Goal: Navigation & Orientation: Find specific page/section

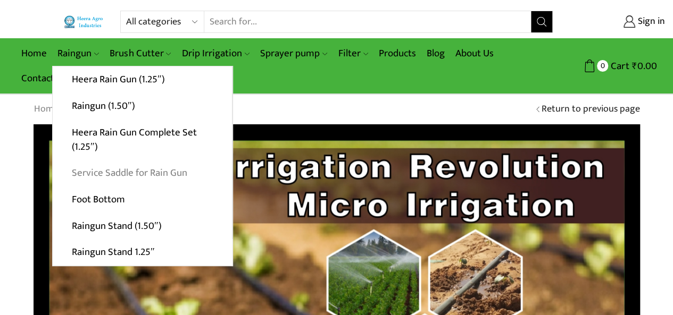
click at [119, 171] on link "Service Saddle for Rain Gun" at bounding box center [142, 173] width 179 height 27
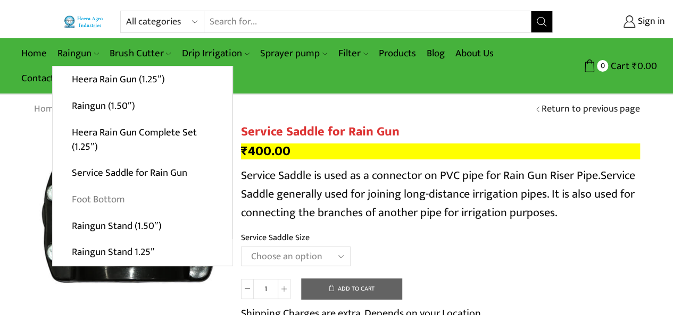
click at [103, 197] on link "Foot Bottom" at bounding box center [142, 200] width 179 height 27
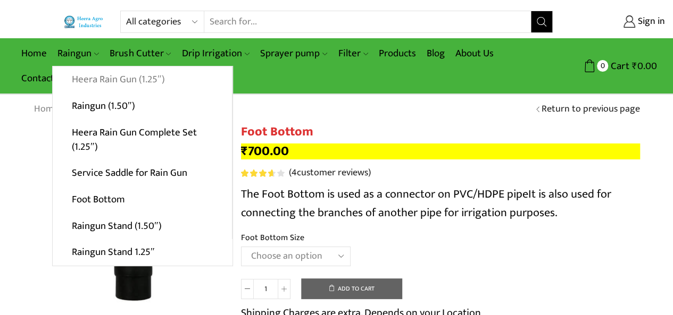
click at [100, 74] on link "Heera Rain Gun (1.25″)" at bounding box center [142, 79] width 179 height 27
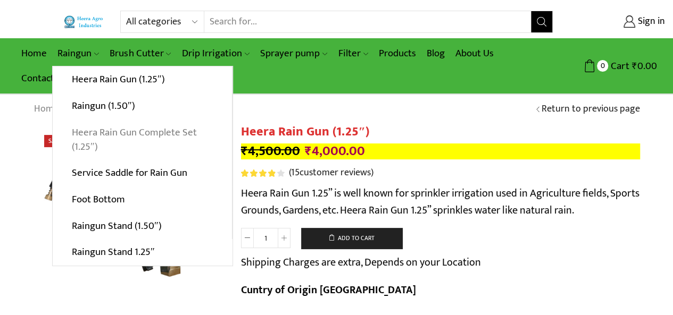
click at [100, 139] on link "Heera Rain Gun Complete Set (1.25″)" at bounding box center [142, 139] width 179 height 41
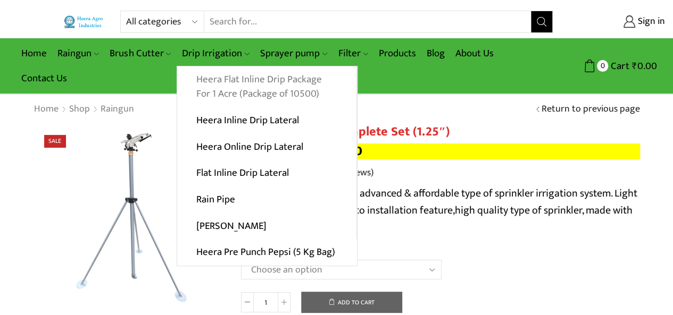
click at [234, 82] on link "Heera Flat Inline Drip Package For 1 Acre (Package of 10500)" at bounding box center [266, 86] width 179 height 41
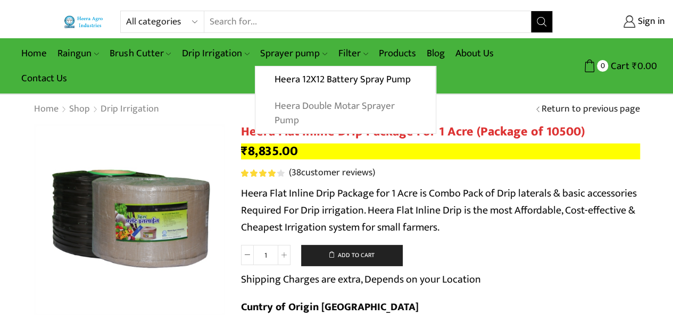
click at [329, 107] on link "Heera Double Motar Sprayer Pump" at bounding box center [345, 113] width 180 height 41
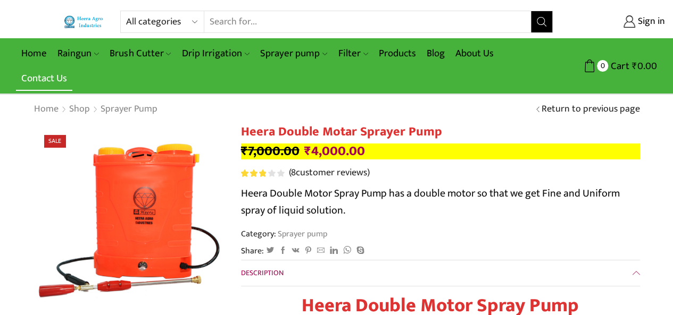
click at [45, 79] on link "Contact Us" at bounding box center [44, 78] width 56 height 25
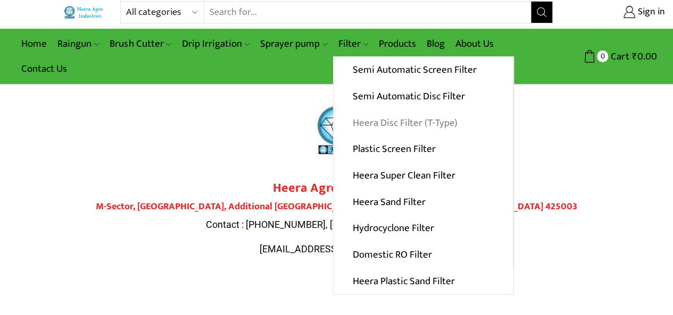
scroll to position [11, 0]
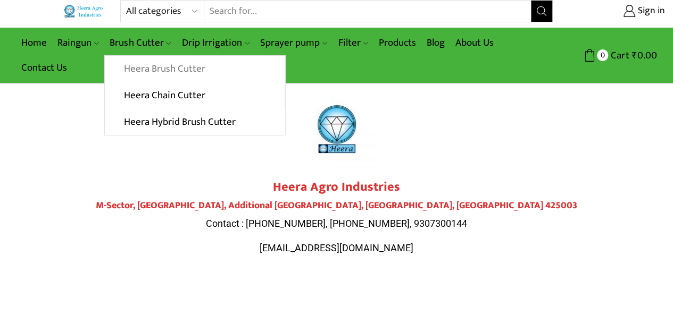
click at [161, 71] on link "Heera Brush Cutter" at bounding box center [194, 69] width 179 height 27
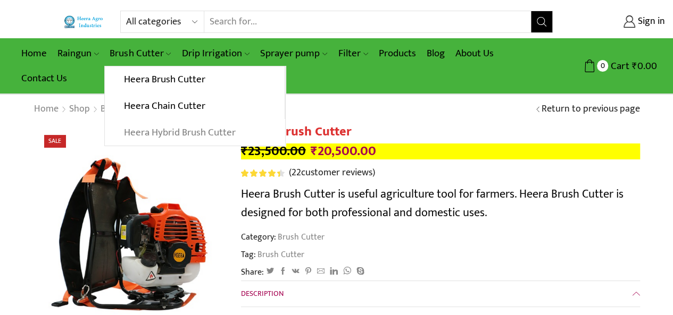
click at [158, 131] on link "Heera Hybrid Brush Cutter" at bounding box center [195, 132] width 180 height 27
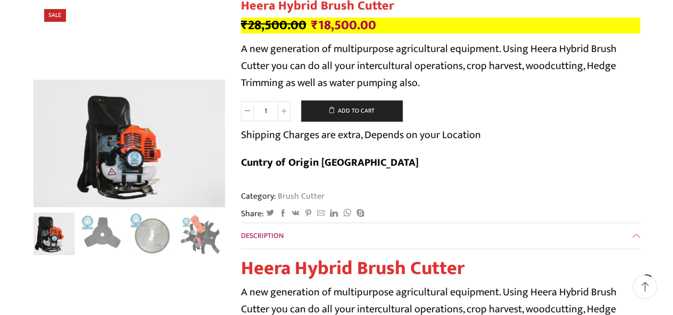
scroll to position [132, 0]
